Goal: Transaction & Acquisition: Subscribe to service/newsletter

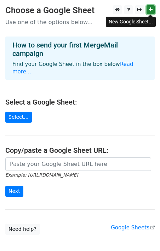
click at [150, 10] on icon at bounding box center [151, 9] width 4 height 5
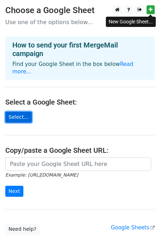
click at [12, 112] on link "Select..." at bounding box center [18, 117] width 27 height 11
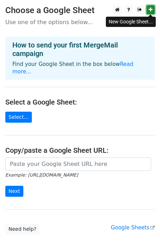
click at [149, 8] on icon at bounding box center [151, 9] width 4 height 5
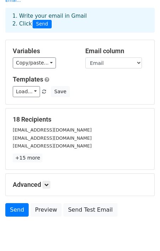
scroll to position [52, 0]
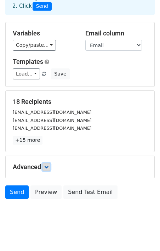
click at [48, 165] on icon at bounding box center [46, 167] width 4 height 4
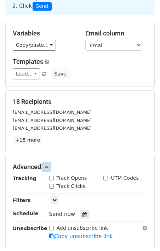
click at [48, 165] on icon at bounding box center [46, 167] width 4 height 4
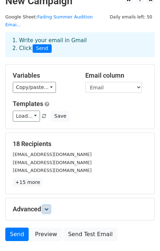
scroll to position [0, 0]
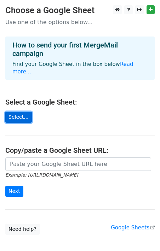
click at [19, 112] on link "Select..." at bounding box center [18, 117] width 27 height 11
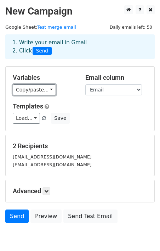
click at [43, 89] on link "Copy/paste..." at bounding box center [34, 89] width 43 height 11
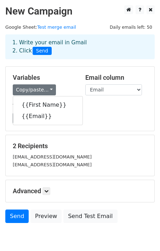
click at [94, 115] on div "Load... No templates saved Save" at bounding box center [79, 118] width 145 height 11
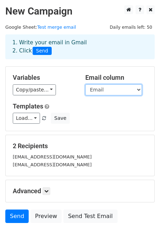
click at [108, 91] on select "First Name Email" at bounding box center [113, 89] width 57 height 11
click at [112, 93] on select "First Name Email" at bounding box center [113, 89] width 57 height 11
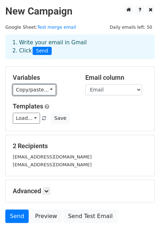
click at [46, 92] on link "Copy/paste..." at bounding box center [34, 89] width 43 height 11
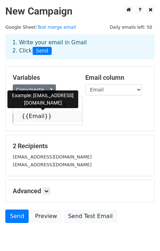
click at [53, 116] on link "{{Email}}" at bounding box center [47, 115] width 69 height 11
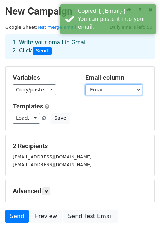
click at [108, 88] on select "First Name Email" at bounding box center [113, 89] width 57 height 11
click at [106, 89] on select "First Name Email" at bounding box center [113, 89] width 57 height 11
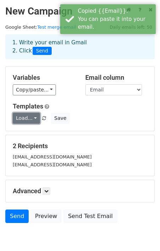
click at [33, 121] on link "Load..." at bounding box center [26, 118] width 27 height 11
click at [101, 110] on h5 "Templates" at bounding box center [80, 106] width 135 height 8
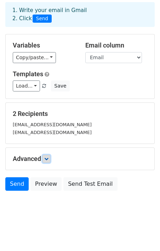
click at [48, 159] on icon at bounding box center [46, 158] width 4 height 4
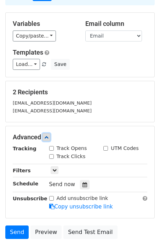
scroll to position [55, 0]
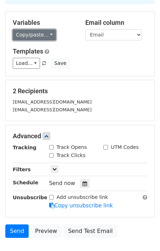
click at [41, 35] on link "Copy/paste..." at bounding box center [34, 34] width 43 height 11
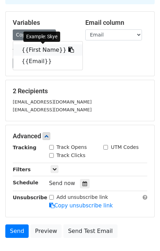
click at [53, 53] on link "{{First Name}}" at bounding box center [47, 49] width 69 height 11
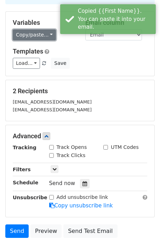
click at [48, 34] on link "Copy/paste..." at bounding box center [34, 34] width 43 height 11
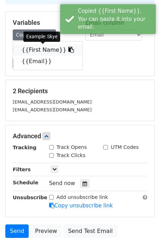
click at [58, 51] on link "{{First Name}}" at bounding box center [47, 49] width 69 height 11
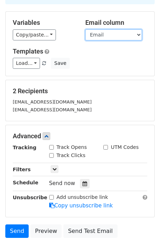
click at [115, 36] on select "First Name Email" at bounding box center [113, 34] width 57 height 11
click at [111, 34] on select "First Name Email" at bounding box center [113, 34] width 57 height 11
click at [107, 37] on select "First Name Email" at bounding box center [113, 34] width 57 height 11
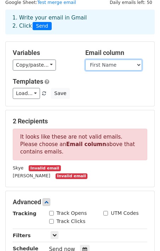
scroll to position [8, 0]
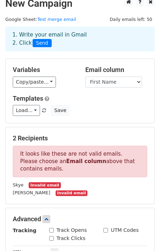
click at [100, 74] on div "Email column First Name Email" at bounding box center [116, 77] width 73 height 22
click at [98, 80] on select "First Name Email" at bounding box center [113, 81] width 57 height 11
select select "Email"
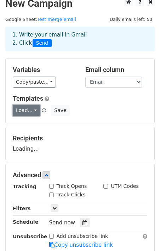
click at [31, 115] on link "Load..." at bounding box center [26, 110] width 27 height 11
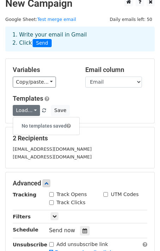
click at [85, 102] on div "Templates Load... No templates saved Save" at bounding box center [79, 106] width 145 height 22
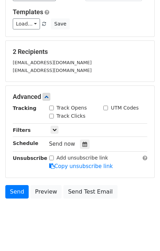
scroll to position [101, 0]
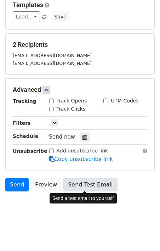
click at [99, 185] on link "Send Test Email" at bounding box center [90, 184] width 54 height 13
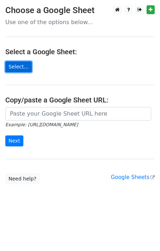
click at [27, 68] on link "Select..." at bounding box center [18, 66] width 27 height 11
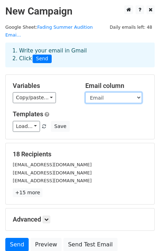
click at [117, 92] on select "Email First Name" at bounding box center [113, 97] width 57 height 11
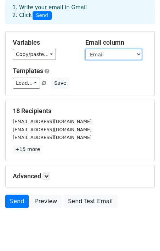
scroll to position [52, 0]
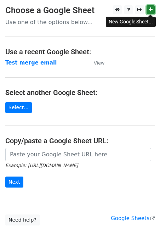
click at [149, 10] on icon at bounding box center [151, 9] width 4 height 5
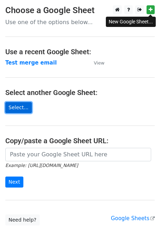
click at [9, 110] on link "Select..." at bounding box center [18, 107] width 27 height 11
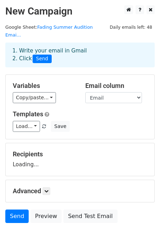
click at [111, 95] on div "Variables Copy/paste... {{Email}} {{First Name}} Email column Email First Name …" at bounding box center [80, 107] width 149 height 64
click at [107, 93] on select "Email First Name" at bounding box center [113, 97] width 57 height 11
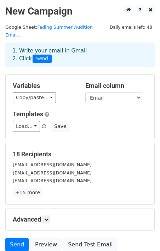
click at [97, 98] on div "Variables Copy/paste... {{Email}} {{First Name}} Email column Email First Name …" at bounding box center [80, 107] width 149 height 64
click at [100, 94] on select "Email First Name" at bounding box center [113, 97] width 57 height 11
click at [101, 92] on select "Email First Name" at bounding box center [113, 97] width 57 height 11
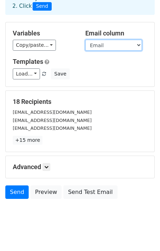
scroll to position [46, 0]
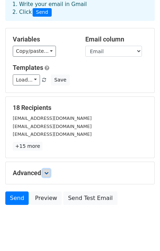
click at [48, 169] on link at bounding box center [46, 173] width 8 height 8
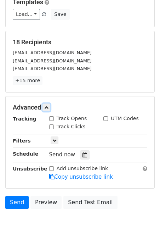
scroll to position [122, 0]
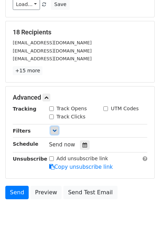
click at [57, 126] on link at bounding box center [55, 130] width 8 height 8
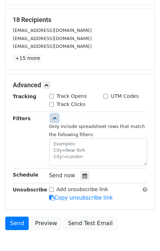
scroll to position [139, 0]
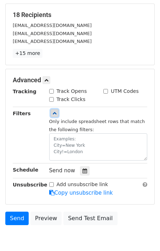
click at [53, 111] on icon at bounding box center [54, 113] width 4 height 4
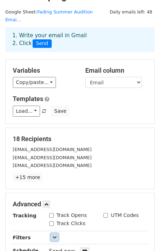
scroll to position [0, 0]
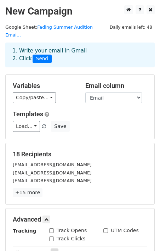
click at [74, 47] on div "1. Write your email in Gmail 2. Click Send" at bounding box center [80, 55] width 146 height 16
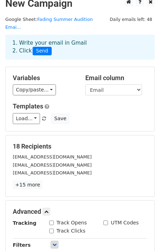
scroll to position [4, 0]
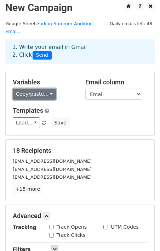
click at [47, 88] on link "Copy/paste..." at bounding box center [34, 93] width 43 height 11
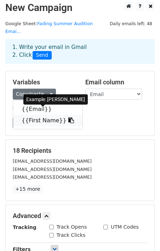
click at [68, 117] on icon at bounding box center [71, 120] width 6 height 6
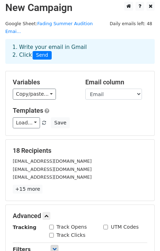
scroll to position [122, 0]
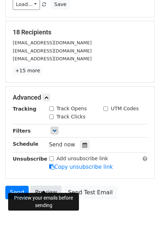
click at [50, 185] on link "Preview" at bounding box center [45, 191] width 31 height 13
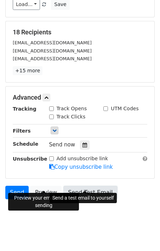
click at [87, 185] on link "Send Test Email" at bounding box center [90, 191] width 54 height 13
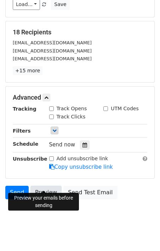
click at [46, 185] on link "Preview" at bounding box center [45, 191] width 31 height 13
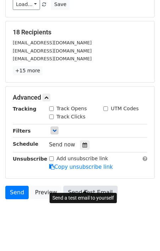
click at [107, 185] on link "Send Test Email" at bounding box center [90, 191] width 54 height 13
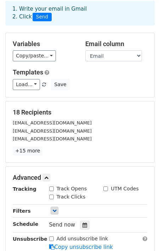
scroll to position [0, 0]
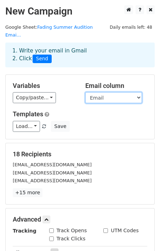
click at [112, 92] on select "Email First Name" at bounding box center [113, 97] width 57 height 11
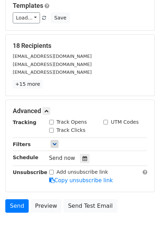
scroll to position [122, 0]
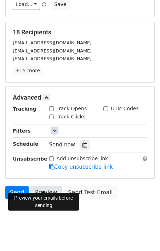
click at [51, 185] on link "Preview" at bounding box center [45, 191] width 31 height 13
click at [132, 188] on div "Send Preview Send Test Email" at bounding box center [80, 193] width 160 height 17
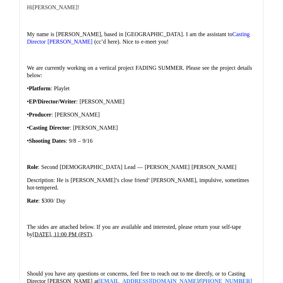
scroll to position [174, 0]
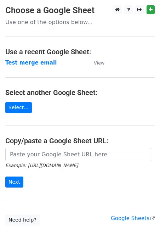
click at [104, 17] on main "Choose a Google Sheet Use one of the options below... Use a recent Google Sheet…" at bounding box center [80, 115] width 160 height 220
click at [19, 105] on link "Select..." at bounding box center [18, 107] width 27 height 11
click at [19, 68] on main "Choose a Google Sheet Use one of the options below... Use a recent Google Sheet…" at bounding box center [80, 115] width 160 height 220
click at [19, 64] on strong "Test merge email" at bounding box center [30, 62] width 51 height 6
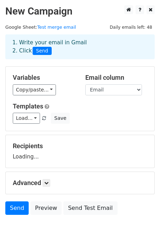
click at [44, 63] on div "1. Write your email in Gmail 2. Click Send" at bounding box center [80, 52] width 160 height 28
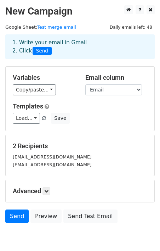
click at [40, 83] on div "Variables Copy/paste... {{First Name}} {{Email}}" at bounding box center [43, 85] width 73 height 22
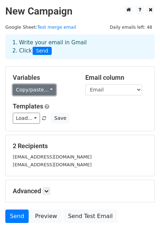
click at [40, 88] on link "Copy/paste..." at bounding box center [34, 89] width 43 height 11
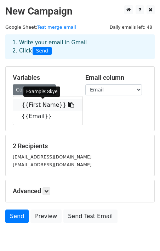
click at [35, 108] on link "{{First Name}}" at bounding box center [47, 104] width 69 height 11
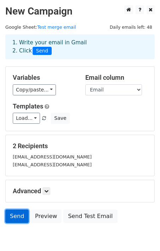
click at [12, 217] on link "Send" at bounding box center [16, 215] width 23 height 13
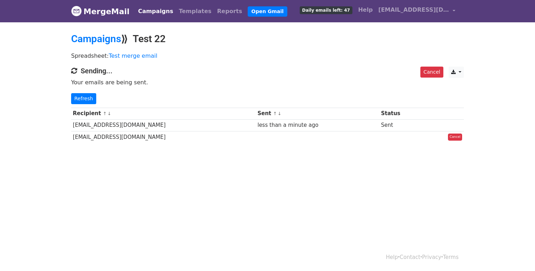
scroll to position [1, 0]
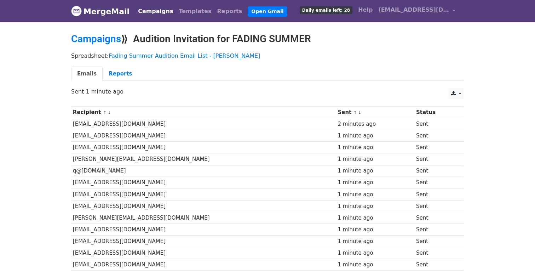
click at [349, 11] on span "Daily emails left: 28" at bounding box center [326, 10] width 53 height 8
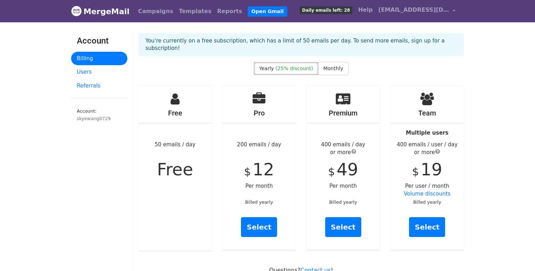
click at [361, 109] on h4 "Premium" at bounding box center [344, 113] width 74 height 8
click at [333, 65] on label "Monthly" at bounding box center [333, 68] width 30 height 13
click at [301, 65] on span "(25% discount)" at bounding box center [295, 68] width 38 height 6
click at [334, 65] on span "Monthly" at bounding box center [334, 68] width 20 height 6
click at [299, 65] on span "(25% discount)" at bounding box center [295, 68] width 38 height 6
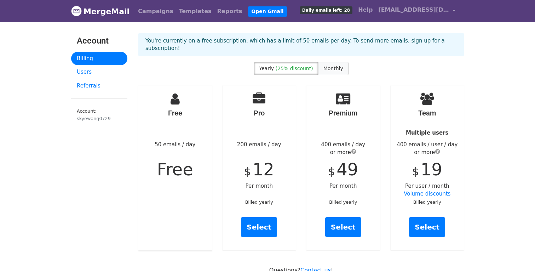
click at [327, 62] on label "Monthly" at bounding box center [333, 68] width 30 height 13
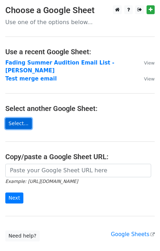
click at [24, 118] on link "Select..." at bounding box center [18, 123] width 27 height 11
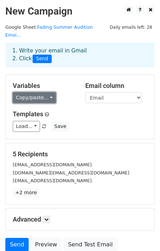
click at [38, 92] on link "Copy/paste..." at bounding box center [34, 97] width 43 height 11
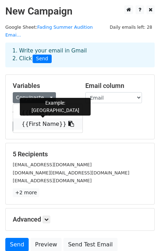
click at [40, 118] on link "{{First Name}}" at bounding box center [47, 123] width 69 height 11
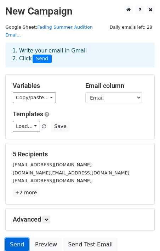
click at [18, 239] on link "Send" at bounding box center [16, 244] width 23 height 13
